Goal: Information Seeking & Learning: Learn about a topic

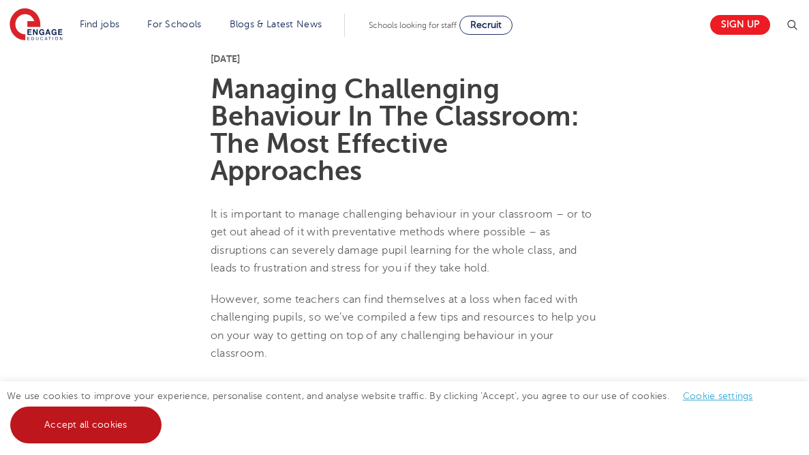
scroll to position [350, 0]
click at [90, 438] on link "Accept all cookies" at bounding box center [85, 424] width 151 height 37
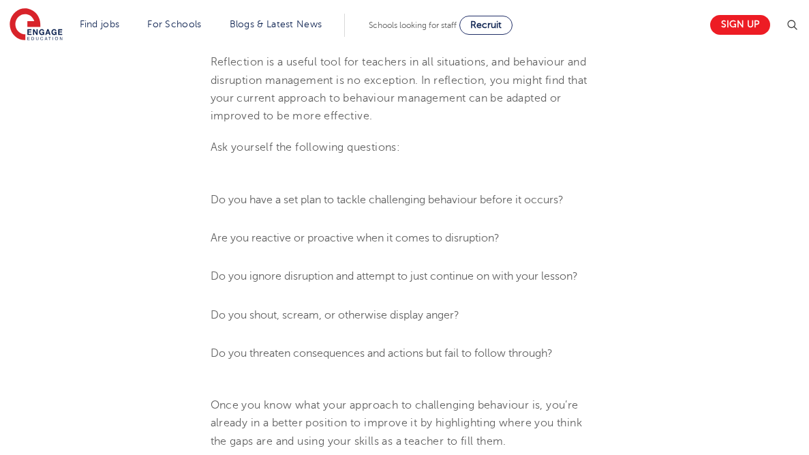
scroll to position [1032, 0]
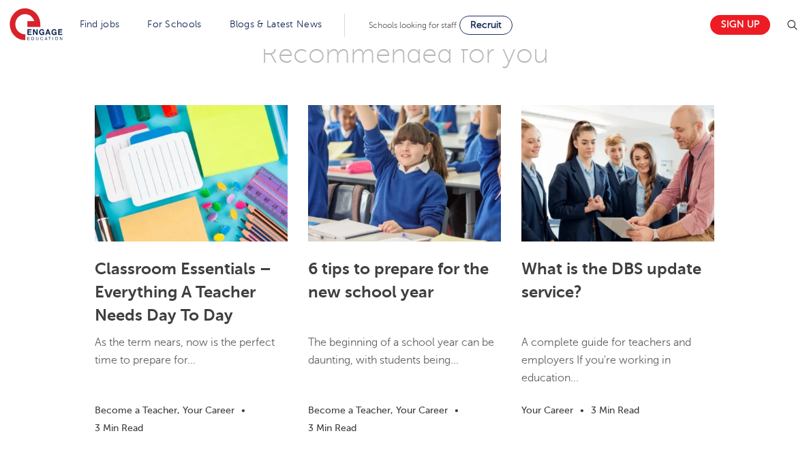
scroll to position [2837, 0]
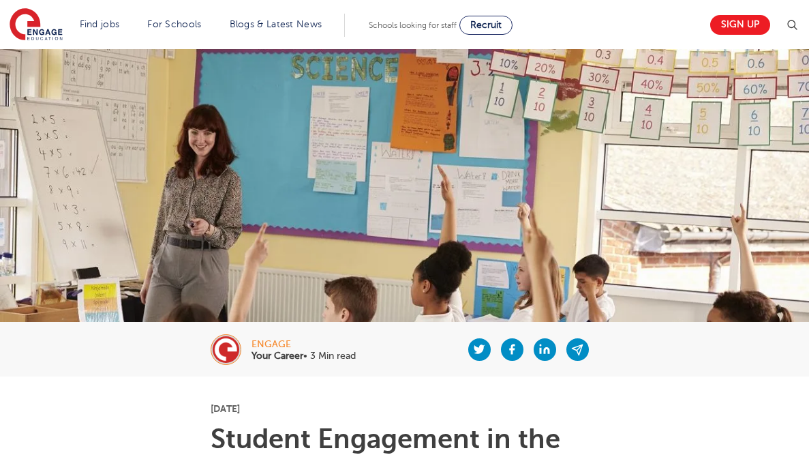
click at [706, 175] on img at bounding box center [404, 266] width 809 height 434
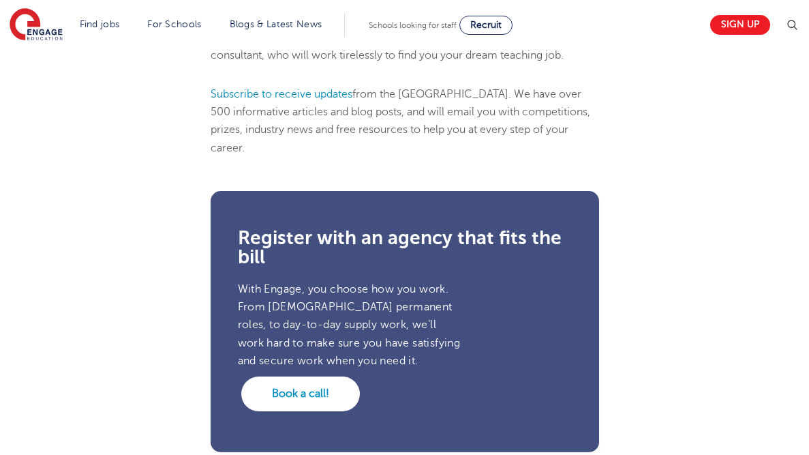
scroll to position [2670, 0]
